Goal: Task Accomplishment & Management: Complete application form

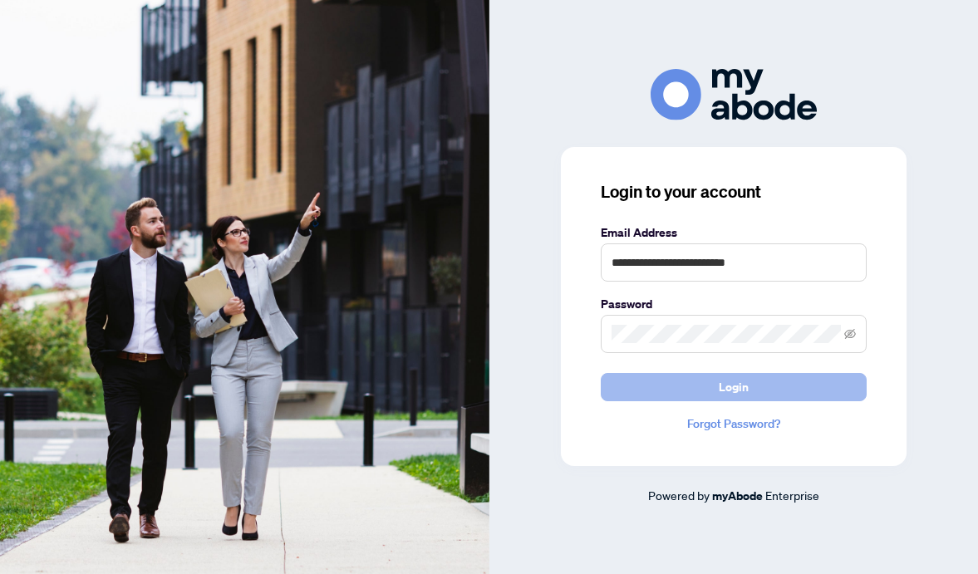
click at [740, 388] on span "Login" at bounding box center [734, 387] width 30 height 27
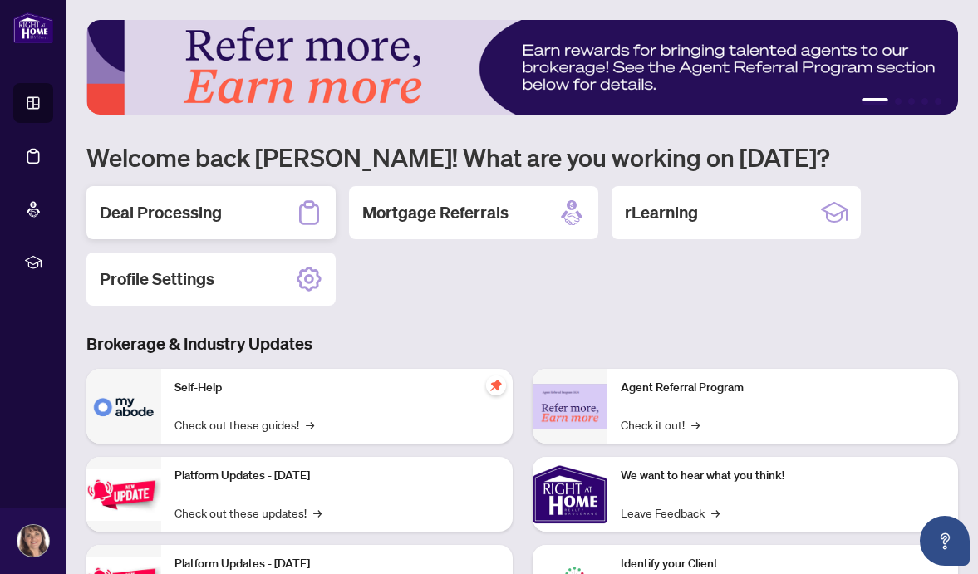
click at [227, 214] on div "Deal Processing" at bounding box center [210, 212] width 249 height 53
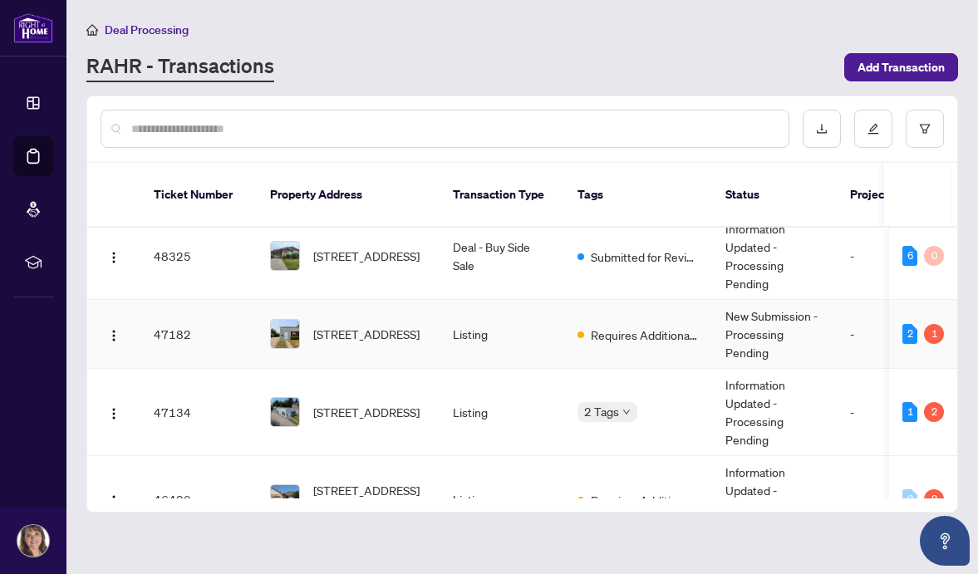
scroll to position [66, 0]
click at [343, 324] on span "7 Beech St, St. Catharines, Ontario L2R 2B6, Canada" at bounding box center [366, 333] width 106 height 18
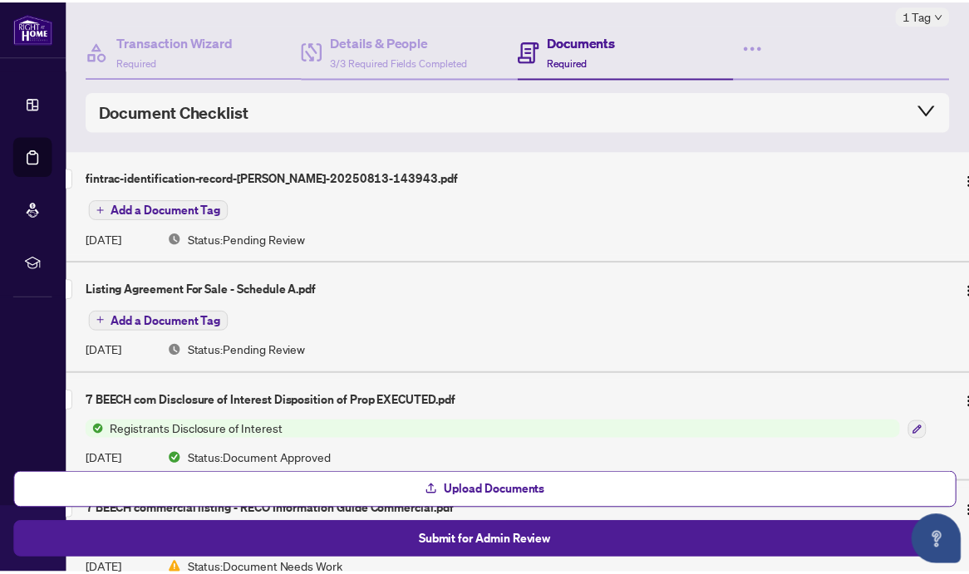
scroll to position [98, 0]
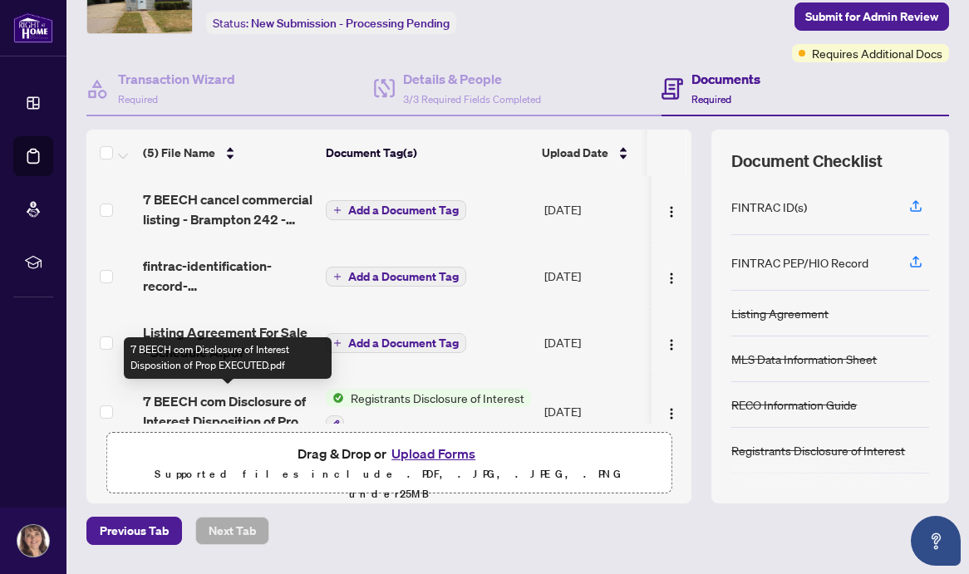
click at [247, 402] on span "7 BEECH com Disclosure of Interest Disposition of Prop EXECUTED.pdf" at bounding box center [228, 411] width 170 height 40
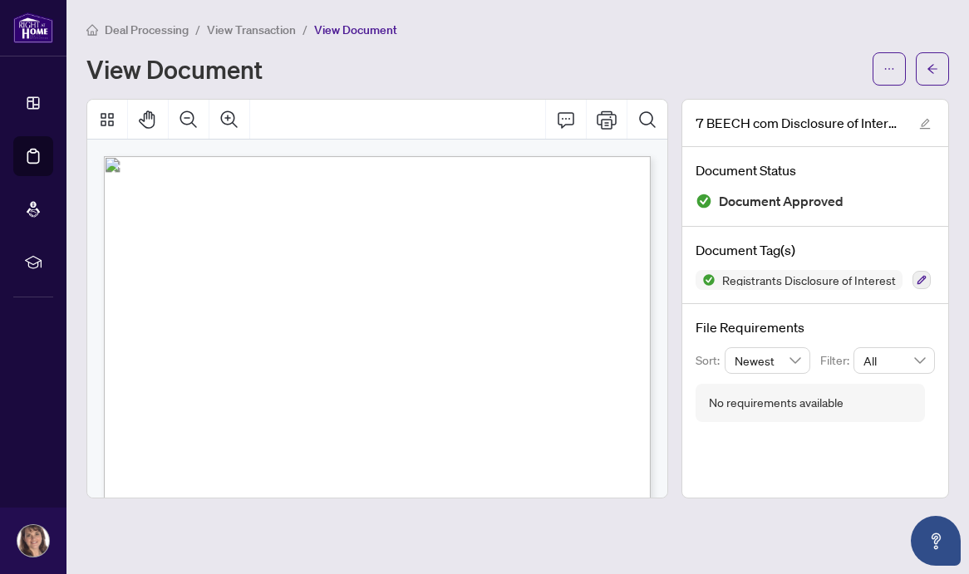
click at [404, 326] on span "ON" at bounding box center [399, 330] width 9 height 9
click at [550, 360] on span "If the Registrant’s interest is indirect, explain the nature of the interest in…" at bounding box center [393, 363] width 377 height 7
click at [297, 299] on span "(Salesperson/Broker/Broker of Record)" at bounding box center [255, 296] width 97 height 7
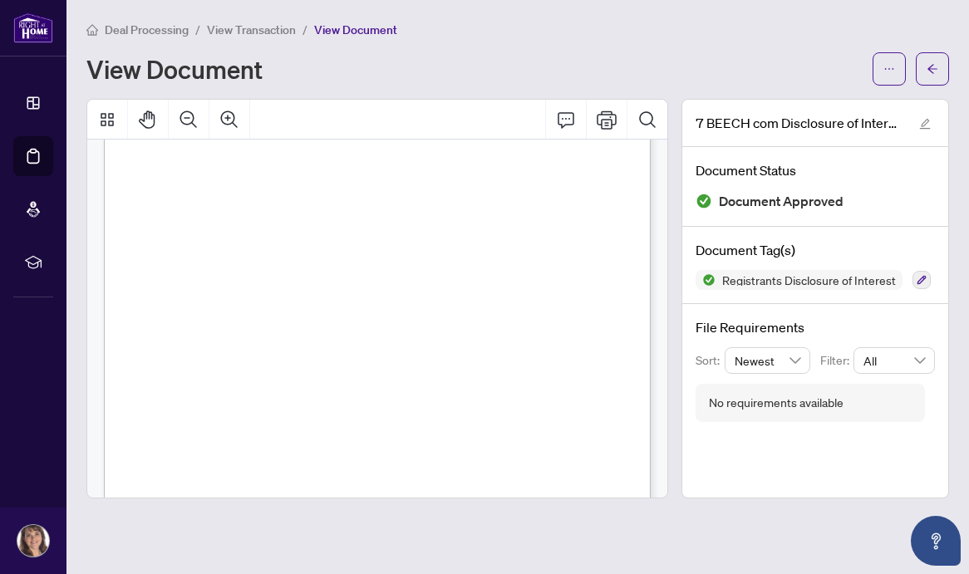
scroll to position [150, 0]
click at [150, 120] on icon "Pan Mode" at bounding box center [148, 120] width 20 height 20
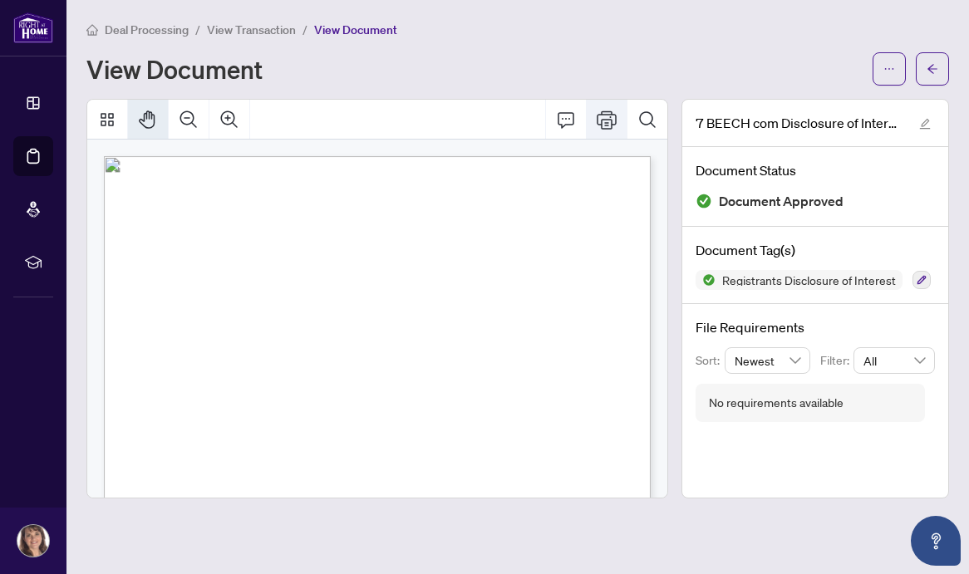
click at [609, 124] on icon "Print" at bounding box center [607, 120] width 20 height 20
drag, startPoint x: 367, startPoint y: 263, endPoint x: -219, endPoint y: 263, distance: 585.9
click at [0, 263] on html "Dashboard Deal Processing Mortgage Referrals rLearning Terri-Lynn Jovanovic ter…" at bounding box center [484, 287] width 969 height 574
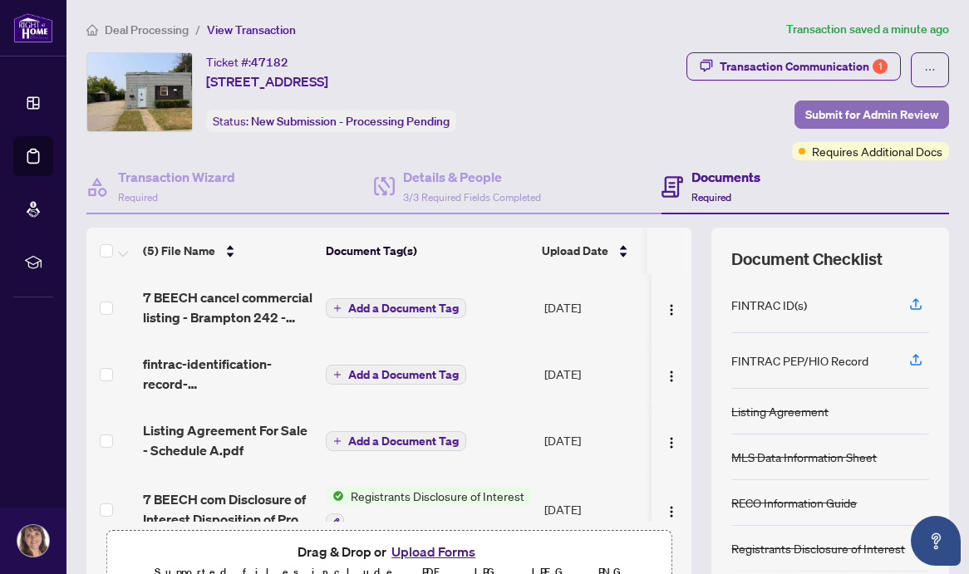
click at [853, 112] on span "Submit for Admin Review" at bounding box center [871, 114] width 133 height 27
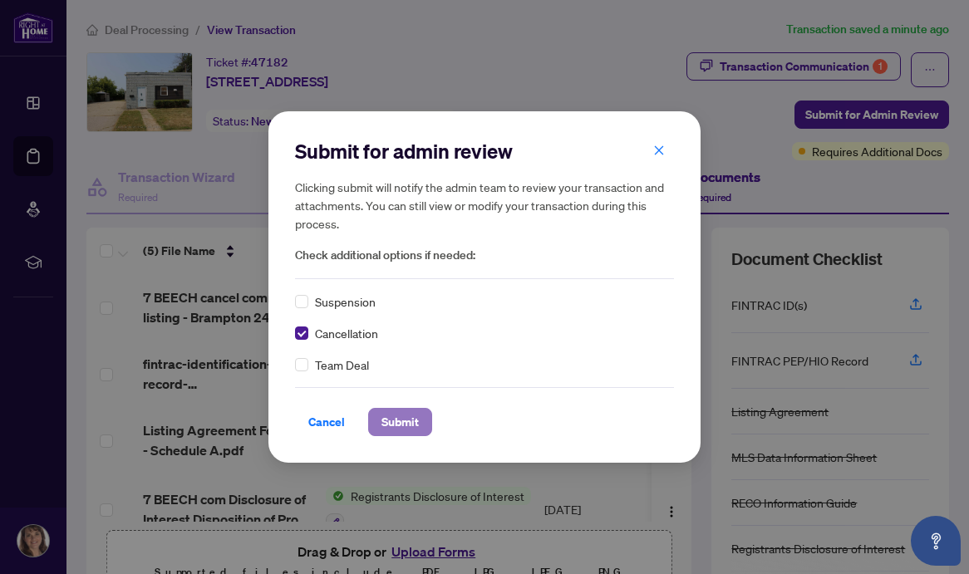
click at [403, 424] on span "Submit" at bounding box center [399, 422] width 37 height 27
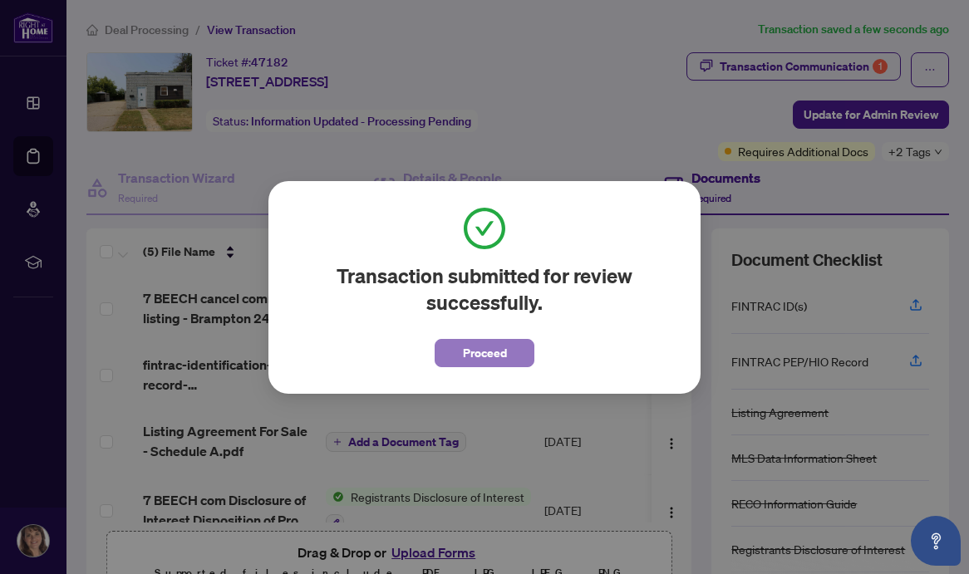
click at [465, 350] on span "Proceed" at bounding box center [485, 353] width 44 height 27
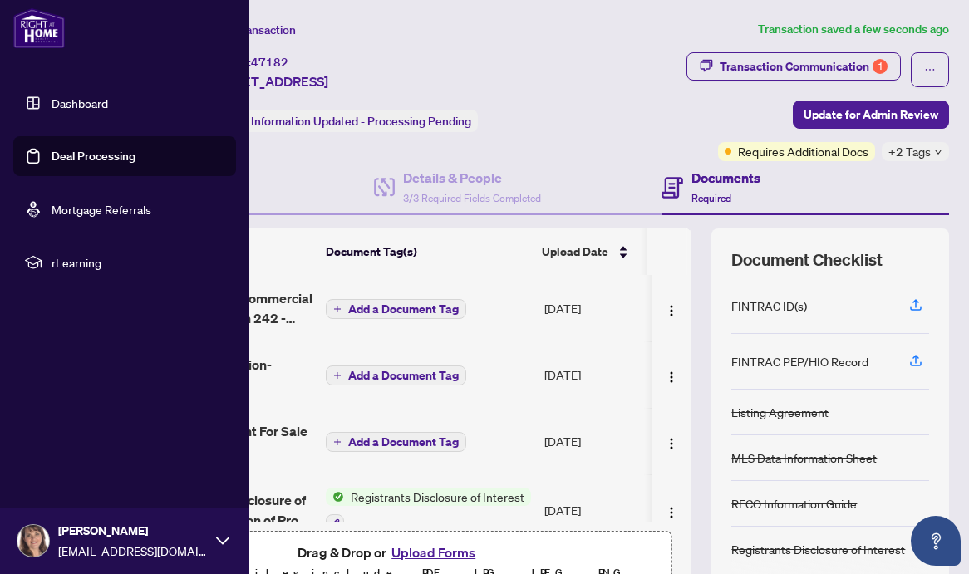
click at [52, 103] on link "Dashboard" at bounding box center [80, 103] width 57 height 15
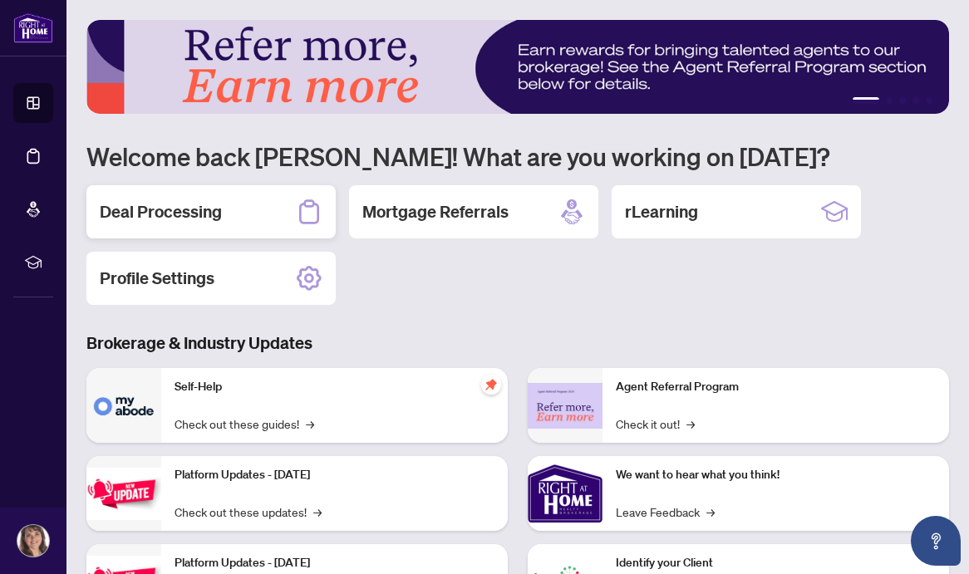
click at [250, 214] on div "Deal Processing" at bounding box center [210, 211] width 249 height 53
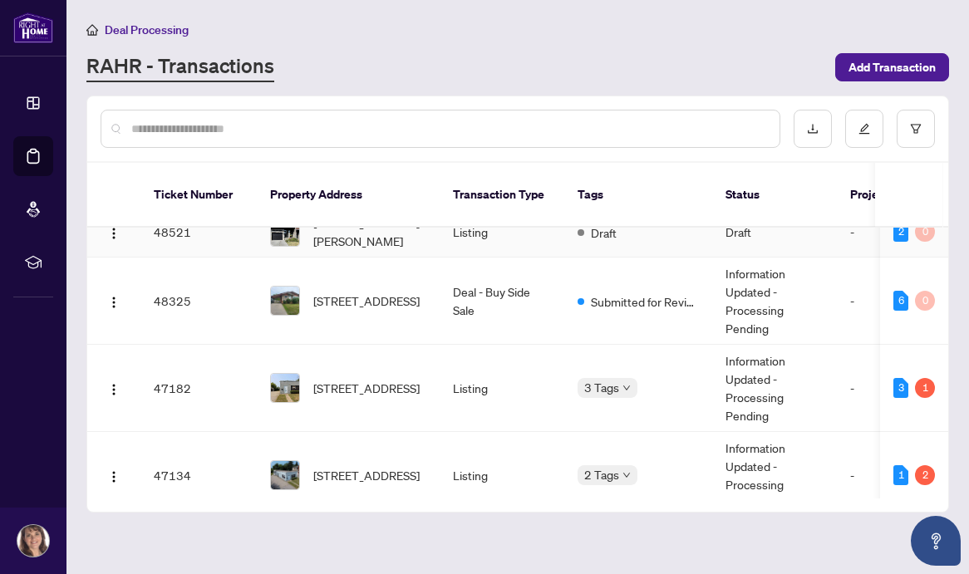
scroll to position [27, 0]
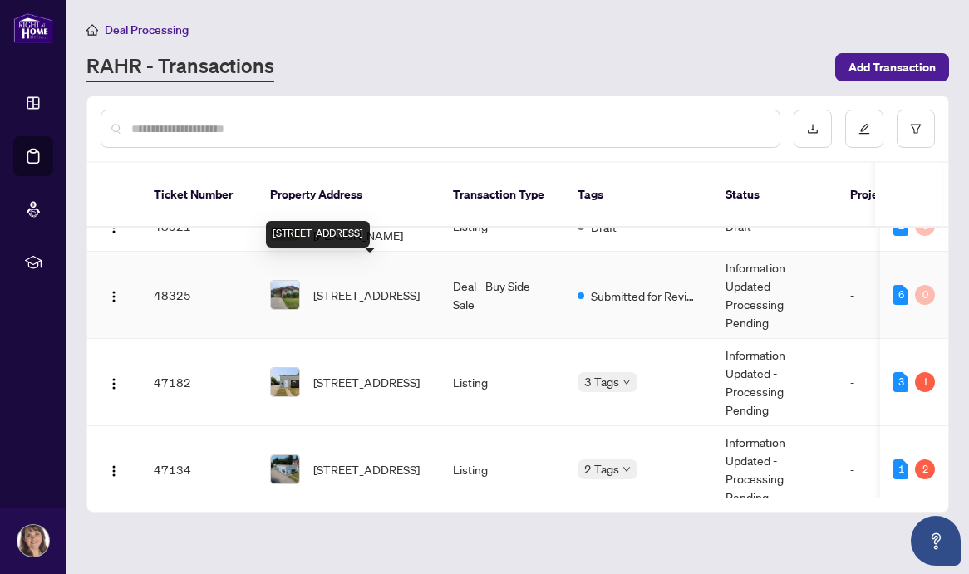
click at [328, 286] on span "22 Willowdale Ave, St. Catharines, Ontario L2R 4K6, Canada" at bounding box center [366, 295] width 106 height 18
